Goal: Task Accomplishment & Management: Use online tool/utility

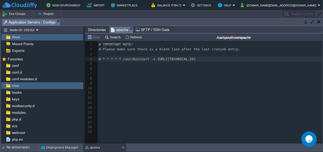
scroll to position [2, 0]
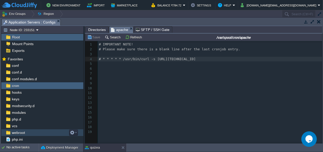
click at [17, 132] on span "webroot" at bounding box center [18, 132] width 15 height 5
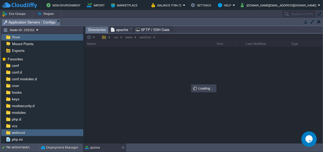
click at [116, 28] on span "apache" at bounding box center [119, 30] width 17 height 6
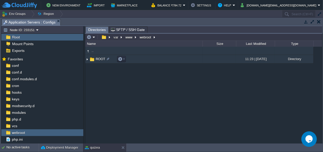
click at [96, 58] on span "ROOT" at bounding box center [100, 59] width 11 height 4
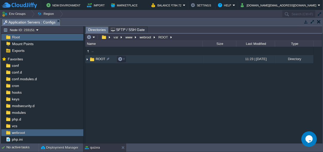
click at [96, 58] on span "ROOT" at bounding box center [100, 59] width 11 height 4
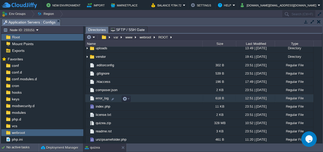
scroll to position [89, 0]
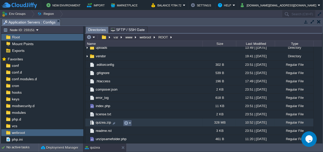
click at [126, 122] on button "button" at bounding box center [126, 123] width 5 height 5
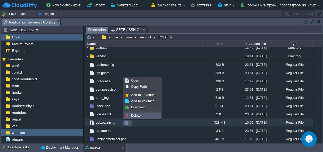
click at [138, 115] on span "Delete" at bounding box center [136, 115] width 10 height 4
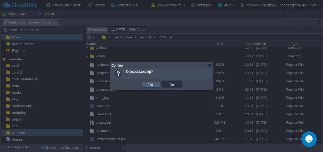
click at [156, 82] on td "Yes" at bounding box center [150, 84] width 19 height 6
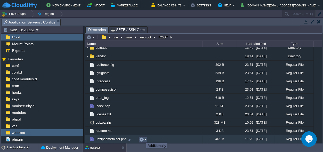
click at [142, 138] on button "button" at bounding box center [141, 139] width 5 height 5
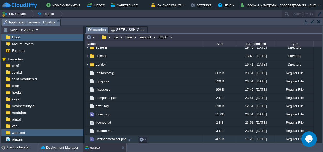
scroll to position [81, 0]
click at [141, 137] on button "button" at bounding box center [141, 139] width 5 height 5
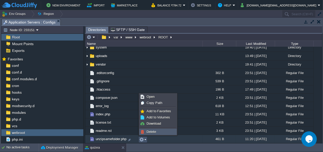
click at [151, 131] on span "Delete" at bounding box center [151, 132] width 10 height 4
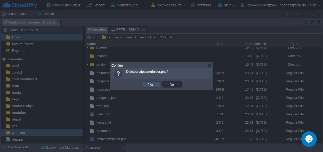
click at [153, 85] on button "Yes" at bounding box center [151, 84] width 9 height 5
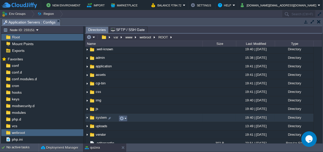
scroll to position [0, 0]
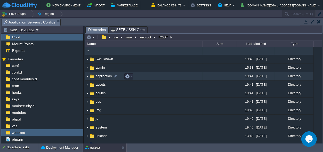
click at [99, 75] on span "application" at bounding box center [104, 76] width 18 height 4
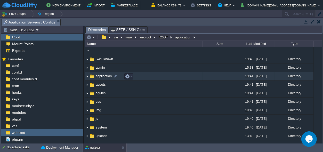
click at [99, 75] on span "application" at bounding box center [104, 76] width 18 height 4
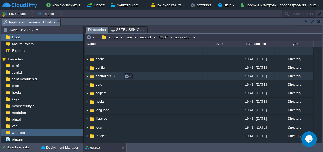
click at [99, 75] on span "controllers" at bounding box center [103, 76] width 17 height 4
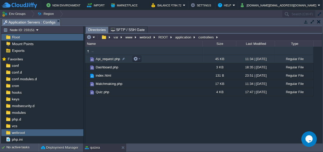
click at [104, 59] on span "Api_request.php" at bounding box center [108, 59] width 26 height 4
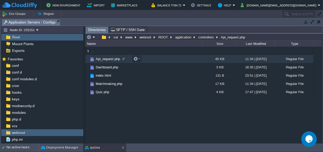
click at [104, 59] on span "Api_request.php" at bounding box center [108, 59] width 26 height 4
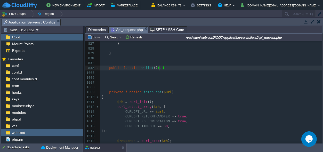
type textarea "-"
drag, startPoint x: 163, startPoint y: 67, endPoint x: 109, endPoint y: 69, distance: 53.9
type textarea "public function wallet(){ $input = (!empty($_REQUEST))?$_REQUEST:json_decode(fi…"
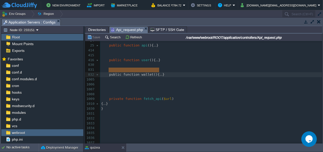
click at [111, 87] on pre at bounding box center [211, 89] width 222 height 5
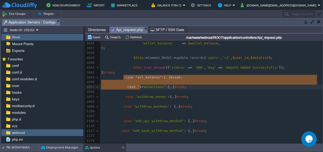
type textarea "-"
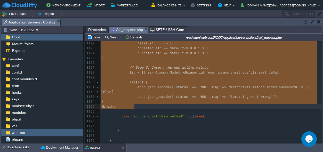
drag, startPoint x: 122, startPoint y: 78, endPoint x: 183, endPoint y: 107, distance: 67.1
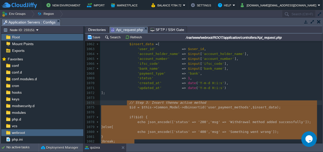
type textarea "ak;"
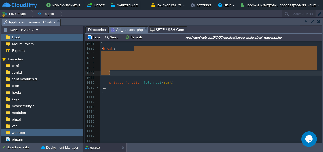
type textarea "}"
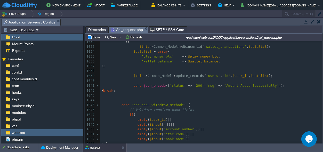
click at [96, 104] on div at bounding box center [90, 114] width 11 height 715
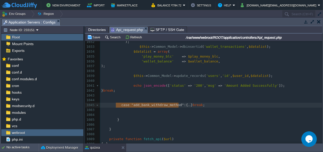
type textarea "-"
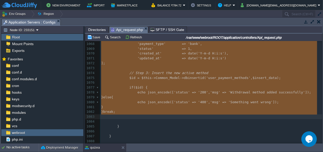
drag, startPoint x: 115, startPoint y: 104, endPoint x: 193, endPoint y: 116, distance: 79.4
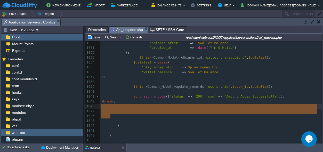
drag, startPoint x: 121, startPoint y: 116, endPoint x: 99, endPoint y: 106, distance: 23.9
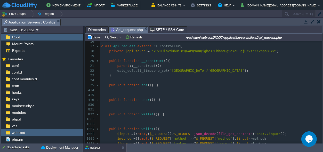
click at [143, 122] on div "xxxxxxxxxx ​ 7 header ( "Access-Control-Max-Age: 3600" ); 8 header ( "Access-Co…" at bounding box center [211, 92] width 222 height 204
type textarea "wallet"
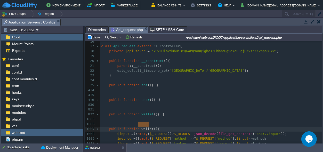
paste textarea
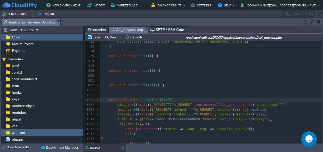
scroll to position [153, 0]
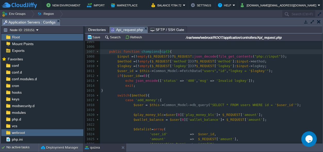
click at [142, 100] on div "xxxxxxxxxx 15 ​ 16 ​ 17 class Api_request extends CI_Controller { 18 private $a…" at bounding box center [211, 98] width 222 height 282
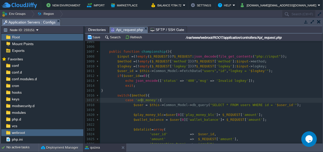
scroll to position [0, 16]
type textarea "list"
click at [158, 99] on span "'championshipslist'" at bounding box center [154, 100] width 38 height 4
type textarea "_"
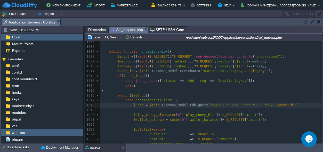
click at [233, 105] on span ""SELECT * FROM users WHERE id = '" at bounding box center [243, 105] width 66 height 4
type textarea "users"
drag, startPoint x: 139, startPoint y: 105, endPoint x: 133, endPoint y: 106, distance: 6.0
type textarea "data"
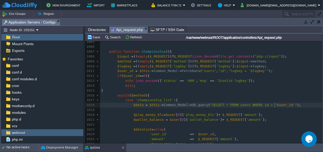
scroll to position [0, 0]
click at [275, 105] on div "xxxxxxxxxx 832 public function wallet (){ ... } 1005 1006 1007 public function …" at bounding box center [211, 137] width 222 height 204
click at [276, 106] on div "xxxxxxxxxx 832 public function wallet (){ ... } 1005 1006 1007 public function …" at bounding box center [211, 137] width 222 height 204
click at [230, 105] on div "xxxxxxxxxx 832 public function wallet (){ ... } 1005 1006 1007 public function …" at bounding box center [211, 137] width 222 height 204
type textarea "users"
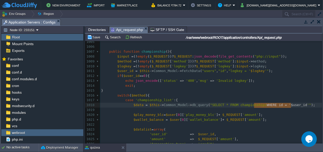
type textarea "WHERE id = '$user_id'"
drag, startPoint x: 254, startPoint y: 105, endPoint x: 292, endPoint y: 104, distance: 37.9
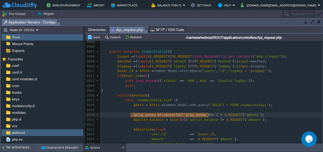
type textarea "$play_money_blc=$user[0]['play_money_blc'] + $_REQUEST['amount']; $wallet_balan…"
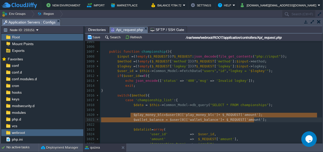
scroll to position [4, 175]
drag, startPoint x: 130, startPoint y: 115, endPoint x: 264, endPoint y: 121, distance: 133.3
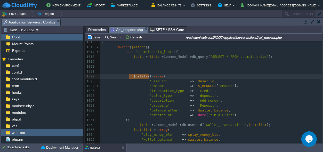
scroll to position [0, 20]
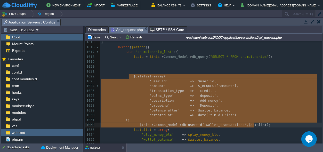
type textarea "$datalist=array( 'user_id' => $user_id, 'amount' => $_REQUEST['amount'], 'trans…"
drag, startPoint x: 129, startPoint y: 77, endPoint x: 255, endPoint y: 126, distance: 135.8
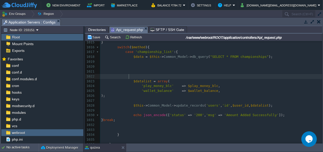
scroll to position [177, 0]
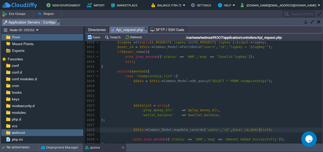
click at [262, 130] on pre "$this -> Common_Model -> update_records ( 'users' , 'id' , $user_id , $datalist…" at bounding box center [211, 129] width 222 height 5
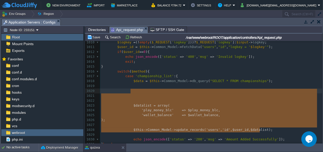
type textarea "$datalist = array( 'play_money_blc' => $play_money_blc, 'wallet_balance' => $wa…"
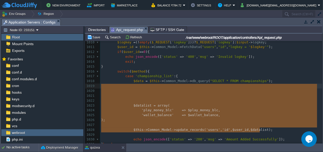
scroll to position [36, 158]
drag, startPoint x: 270, startPoint y: 128, endPoint x: 146, endPoint y: 88, distance: 130.3
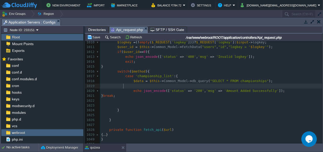
click at [130, 88] on pre at bounding box center [211, 85] width 222 height 5
click at [137, 81] on span "$data" at bounding box center [138, 81] width 10 height 4
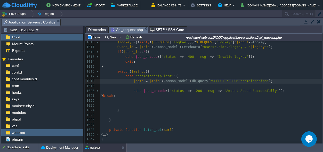
type textarea "$data"
drag, startPoint x: 267, startPoint y: 91, endPoint x: 216, endPoint y: 91, distance: 51.0
type textarea "Amount Added Successfully']"
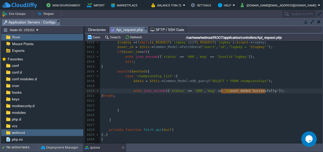
type textarea "'Amount Added Successfully'"
drag, startPoint x: 264, startPoint y: 91, endPoint x: 219, endPoint y: 89, distance: 45.6
paste textarea
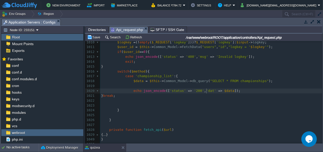
type textarea "data"
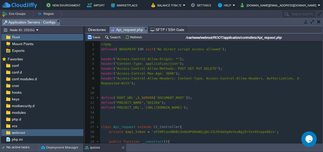
scroll to position [54, 0]
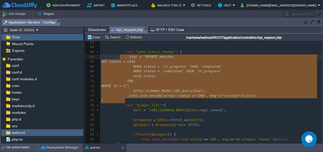
type textarea "case "game_status_change": { $sql = "UPDATE matches SET status = CASE WHEN stat…"
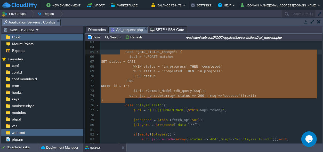
drag, startPoint x: 130, startPoint y: 100, endPoint x: 119, endPoint y: 54, distance: 48.0
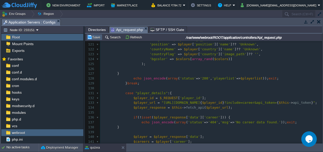
click at [95, 37] on button "Save" at bounding box center [94, 37] width 14 height 5
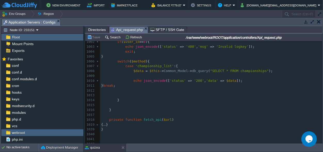
click at [148, 64] on div "xxxxxxxxxx 822 public function wallet (){ ... } 995 996 997 public function cha…" at bounding box center [211, 100] width 222 height 199
type textarea "championship_list"
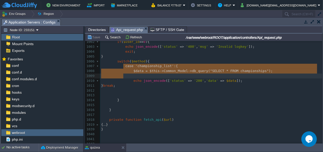
type textarea "case 'championship_list':{ $data = $this->Common_Model->db_query("SELECT * FROM…"
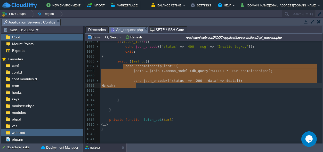
drag, startPoint x: 122, startPoint y: 65, endPoint x: 137, endPoint y: 83, distance: 23.9
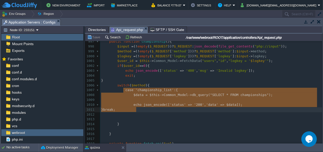
scroll to position [0, 0]
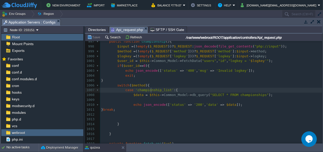
click at [150, 89] on span "'championship_list'" at bounding box center [154, 90] width 38 height 4
type textarea "championship_list"
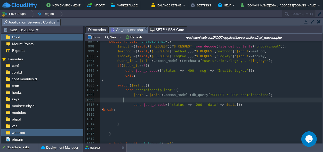
click at [131, 101] on pre at bounding box center [211, 99] width 222 height 5
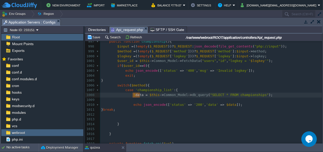
type textarea "$data"
drag, startPoint x: 140, startPoint y: 95, endPoint x: 131, endPoint y: 95, distance: 8.8
click at [131, 100] on div "xxxxxxxxxx 822 public function wallet (){ ... } 995 996 997 public function cha…" at bounding box center [211, 87] width 222 height 126
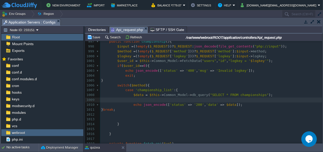
paste textarea "["
type textarea "[]"
type textarea "0"
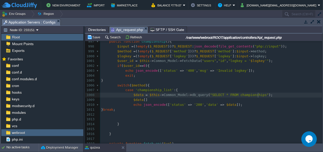
click at [264, 96] on pre "$data = $this -> Common_Model -> db_query ( "SELECT * FROM championships" );" at bounding box center [211, 94] width 222 height 5
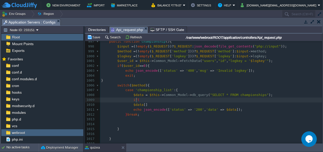
type textarea "if()"
type textarea "$data"
type textarea "{}"
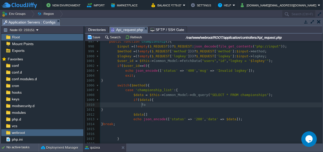
scroll to position [0, 5]
type textarea "for()"
type textarea "$i=0;$i<count();$i++"
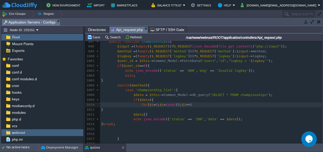
click at [142, 100] on div "xxxxxxxxxx 822 public function wallet (){ ... } 995 996 997 public function cha…" at bounding box center [211, 94] width 222 height 141
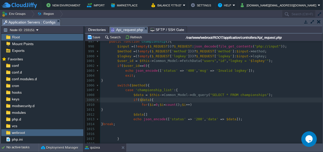
type textarea "$data"
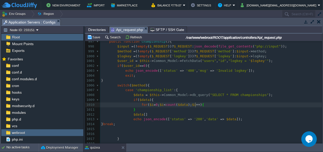
type textarea "{}"
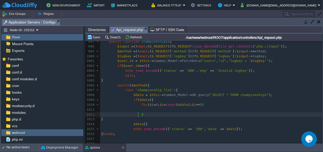
click at [144, 111] on pre at bounding box center [211, 109] width 222 height 5
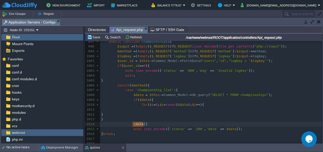
type textarea "$data[]"
drag, startPoint x: 146, startPoint y: 124, endPoint x: 131, endPoint y: 125, distance: 15.0
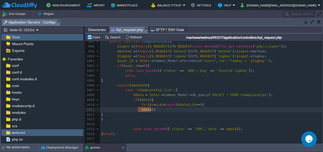
scroll to position [0, 0]
type textarea "[]"
type textarea "0"
type textarea "''"
paste textarea "="
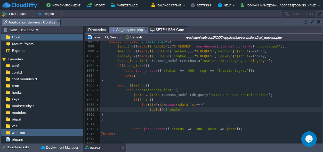
type textarea "="
type textarea "$data[0]['photo']"
drag, startPoint x: 177, startPoint y: 110, endPoint x: 144, endPoint y: 108, distance: 33.0
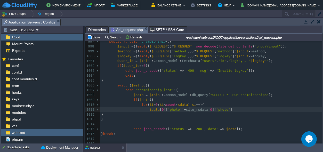
type textarea "site_r"
type textarea "url()."
type textarea "''"
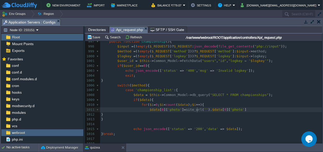
type textarea "/"
type textarea ";"
click at [204, 109] on span "''" at bounding box center [206, 109] width 4 height 4
type textarea "uploads/"
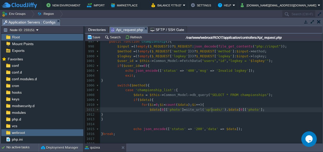
scroll to position [0, 15]
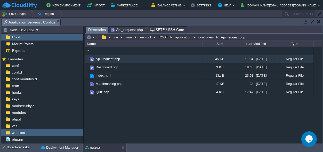
click at [92, 30] on span "Directories" at bounding box center [97, 30] width 18 height 6
click at [205, 38] on button "controllers" at bounding box center [206, 37] width 18 height 5
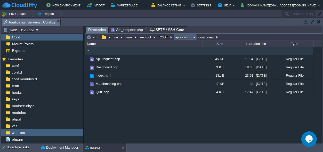
click at [175, 36] on button "application" at bounding box center [183, 37] width 18 height 5
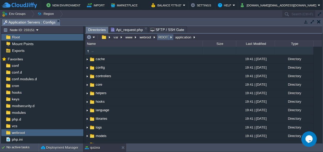
click at [157, 37] on td "ROOT" at bounding box center [165, 37] width 17 height 6
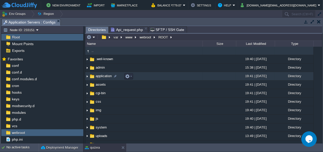
click at [104, 77] on span "application" at bounding box center [104, 76] width 18 height 4
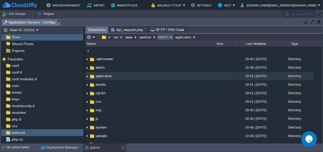
click at [161, 35] on button "ROOT" at bounding box center [163, 37] width 12 height 5
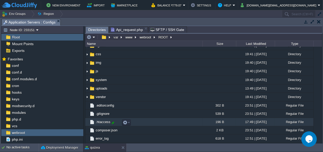
scroll to position [48, 0]
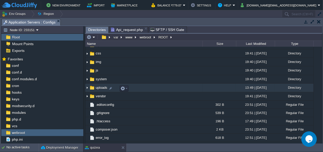
click at [101, 86] on span "uploads" at bounding box center [101, 87] width 13 height 4
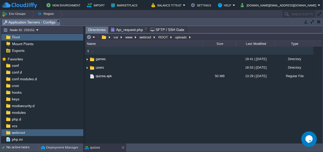
click at [94, 28] on span "Directories" at bounding box center [97, 30] width 18 height 6
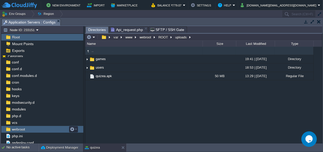
scroll to position [5, 0]
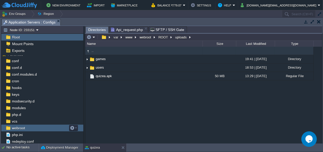
click at [21, 127] on span "webroot" at bounding box center [18, 127] width 15 height 5
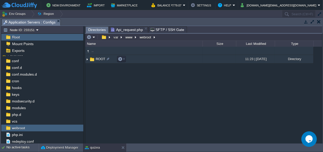
click at [101, 58] on span "ROOT" at bounding box center [100, 59] width 11 height 4
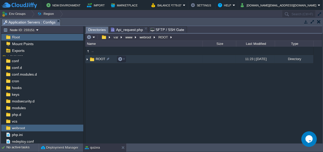
click at [101, 58] on span "ROOT" at bounding box center [100, 59] width 11 height 4
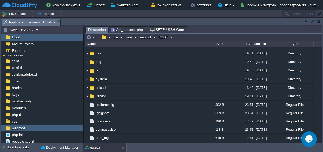
click at [103, 30] on span "application" at bounding box center [104, 28] width 18 height 4
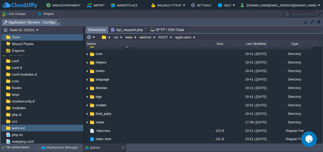
click at [103, 47] on span "controllers" at bounding box center [103, 45] width 17 height 4
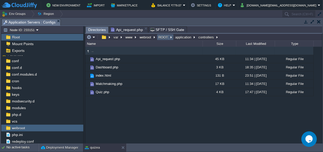
click at [163, 38] on button "ROOT" at bounding box center [163, 37] width 12 height 5
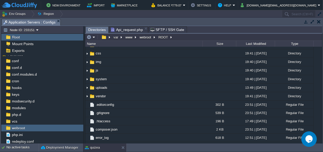
click at [98, 21] on span "admin" at bounding box center [100, 19] width 11 height 4
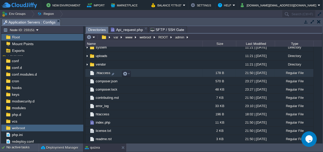
scroll to position [65, 0]
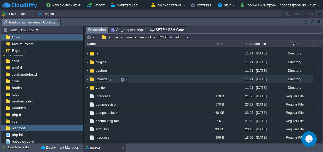
click at [99, 81] on span "uploads" at bounding box center [101, 79] width 13 height 4
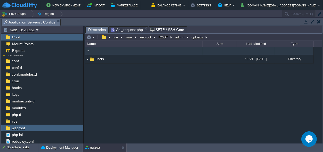
click at [95, 30] on span "Directories" at bounding box center [97, 30] width 18 height 6
click at [178, 37] on button "admin" at bounding box center [179, 37] width 11 height 5
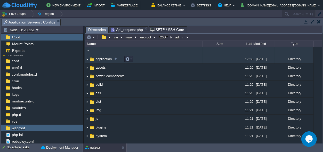
click at [99, 58] on span "application" at bounding box center [104, 59] width 18 height 4
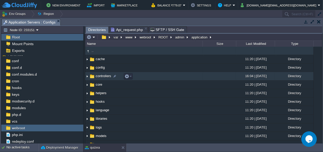
click at [101, 76] on span "controllers" at bounding box center [103, 76] width 17 height 4
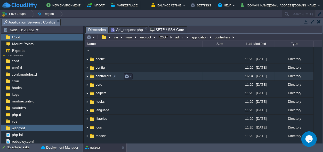
click at [101, 76] on span "controllers" at bounding box center [103, 76] width 17 height 4
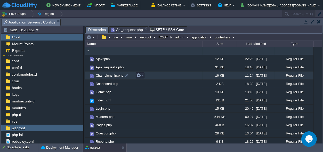
click at [102, 75] on span "Championship.php" at bounding box center [109, 75] width 29 height 4
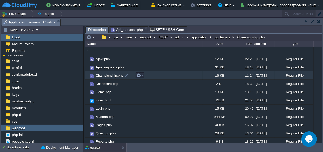
click at [102, 75] on span "Championship.php" at bounding box center [109, 75] width 29 height 4
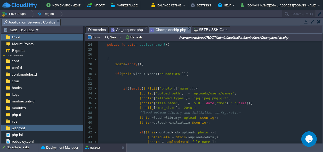
scroll to position [96, 0]
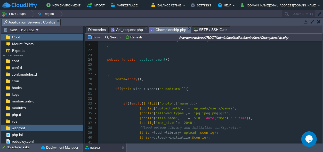
click at [122, 30] on span "Api_request.php" at bounding box center [127, 30] width 32 height 6
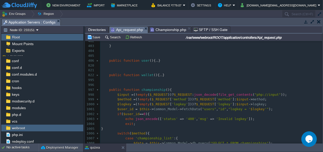
click at [158, 30] on span "Championship.php" at bounding box center [168, 30] width 36 height 6
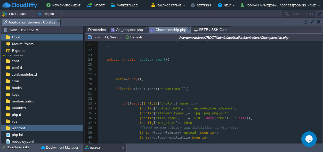
click at [95, 30] on span "Directories" at bounding box center [97, 30] width 18 height 6
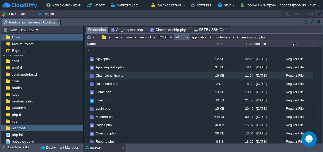
click at [182, 37] on button "admin" at bounding box center [179, 37] width 11 height 5
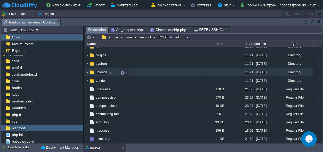
click at [97, 72] on span "uploads" at bounding box center [101, 72] width 13 height 4
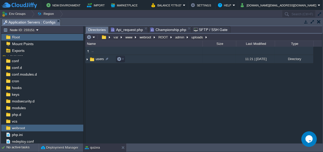
click at [95, 58] on span "users" at bounding box center [100, 59] width 10 height 4
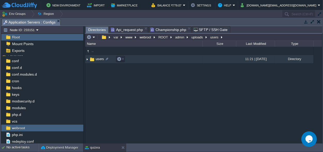
click at [95, 58] on span "users" at bounding box center [100, 59] width 10 height 4
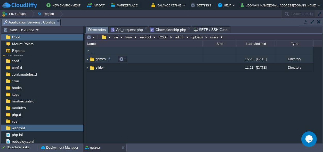
click at [99, 59] on span "games" at bounding box center [101, 59] width 12 height 4
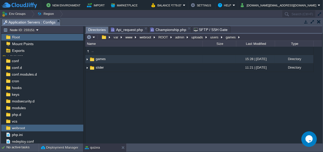
type input "/var/www/webroot/ROOT/admin/uploads/users/games"
click at [250, 39] on input "/var/www/webroot/ROOT/admin/uploads/users/games" at bounding box center [203, 36] width 237 height 7
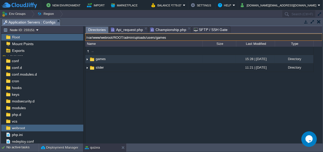
click at [200, 35] on input "/var/www/webroot/ROOT/admin/uploads/users/games" at bounding box center [203, 36] width 237 height 7
drag, startPoint x: 200, startPoint y: 35, endPoint x: 125, endPoint y: 35, distance: 75.2
click at [125, 35] on input "/var/www/webroot/ROOT/admin/uploads/users/games" at bounding box center [203, 36] width 237 height 7
click at [139, 84] on div ".. games 15:28 | [DATE] Directory slider 11:21 | [DATE] Directory" at bounding box center [203, 95] width 237 height 96
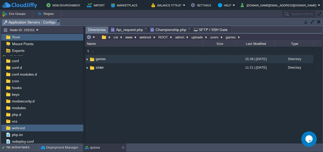
click at [117, 28] on span "Api_request.php" at bounding box center [127, 30] width 32 height 6
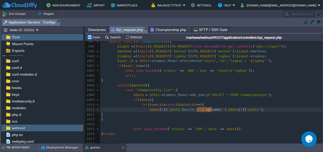
scroll to position [0, 14]
drag, startPoint x: 212, startPoint y: 109, endPoint x: 197, endPoint y: 109, distance: 14.7
type textarea "/"
type textarea "$i"
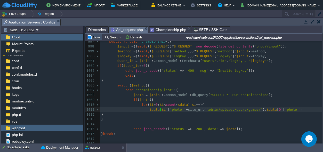
click at [96, 36] on button "Save" at bounding box center [94, 37] width 14 height 5
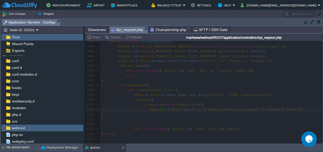
click at [94, 30] on span "Directories" at bounding box center [97, 30] width 18 height 6
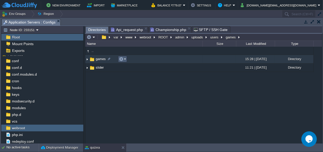
click at [123, 59] on button "button" at bounding box center [121, 59] width 5 height 5
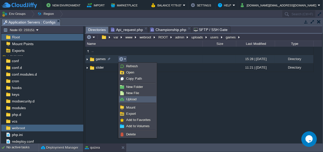
click at [137, 98] on link "Upload" at bounding box center [137, 99] width 37 height 6
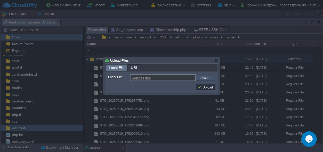
click at [203, 78] on input "file" at bounding box center [181, 77] width 65 height 6
type input "C:\fakepath\science.jpg"
type input "science.jpg, independence.jpg"
click at [205, 87] on button "Upload" at bounding box center [205, 87] width 17 height 5
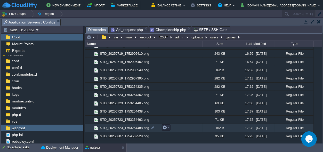
scroll to position [102, 0]
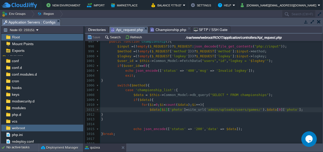
click at [121, 28] on span "Api_request.php" at bounding box center [127, 30] width 32 height 6
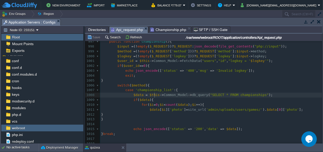
click at [155, 93] on div "xxxxxxxxxx 822 public function wallet (){ ... } 995 996 997 public function cha…" at bounding box center [211, 99] width 222 height 150
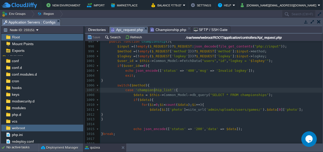
click at [155, 91] on div "xxxxxxxxxx 822 public function wallet (){ ... } 995 996 997 public function cha…" at bounding box center [211, 99] width 222 height 150
type textarea "championship_list"
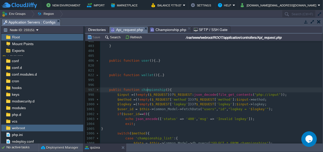
scroll to position [0, 0]
click at [146, 90] on span "championship" at bounding box center [153, 90] width 24 height 4
type textarea "championship"
